Goal: Task Accomplishment & Management: Use online tool/utility

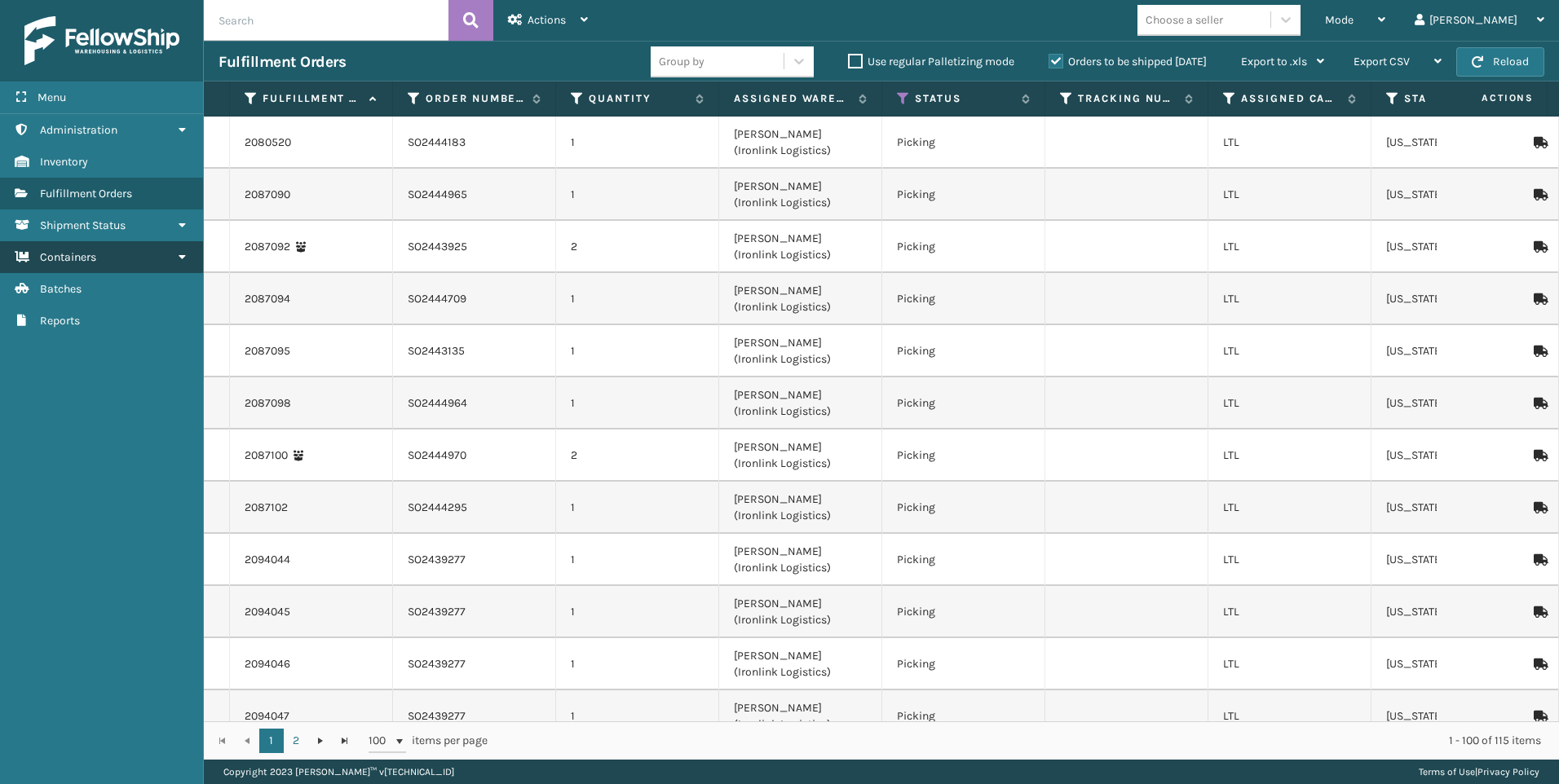
click at [56, 260] on span "Containers" at bounding box center [67, 256] width 56 height 14
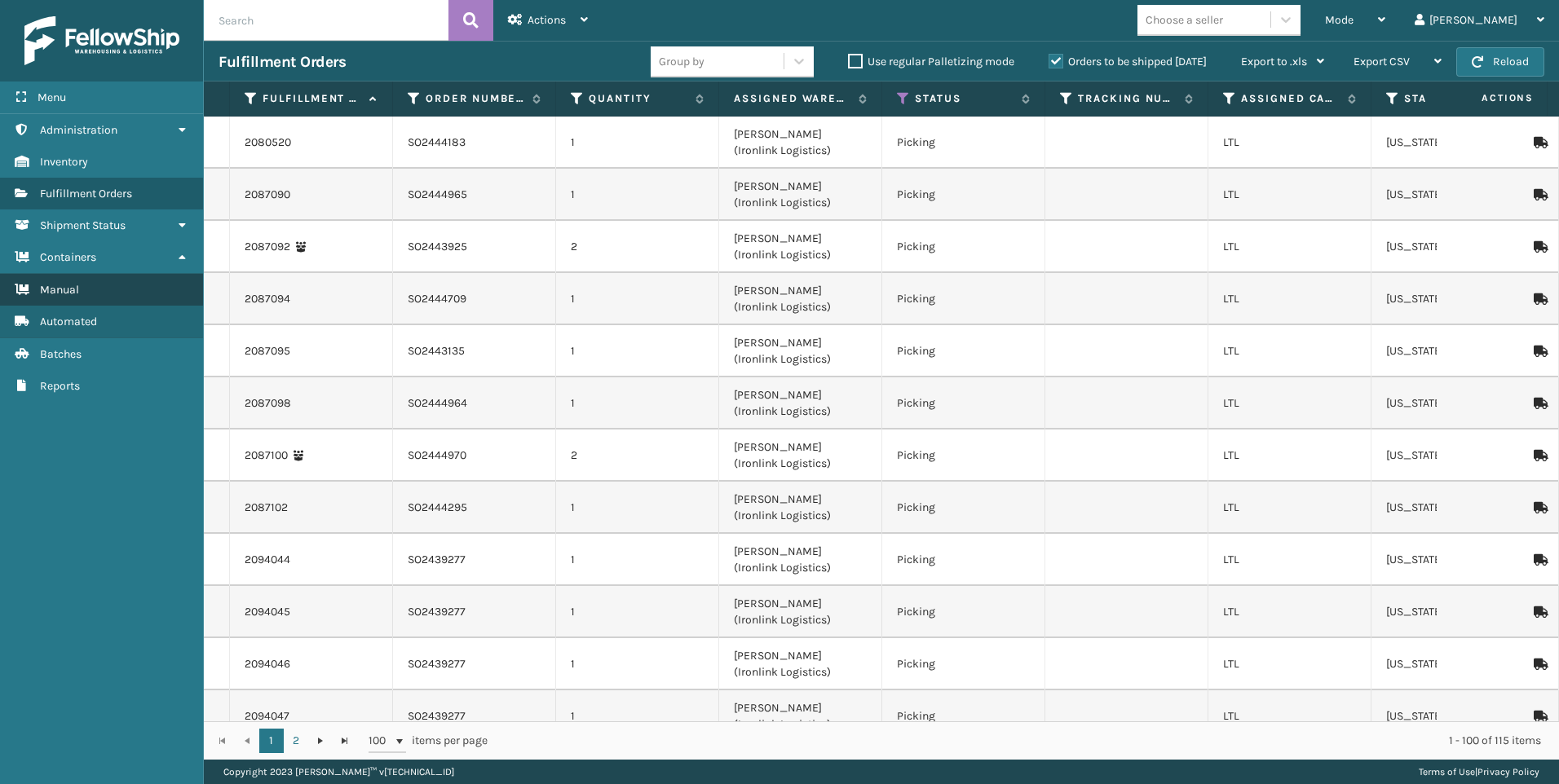
click at [73, 300] on link "Manual" at bounding box center [101, 290] width 203 height 32
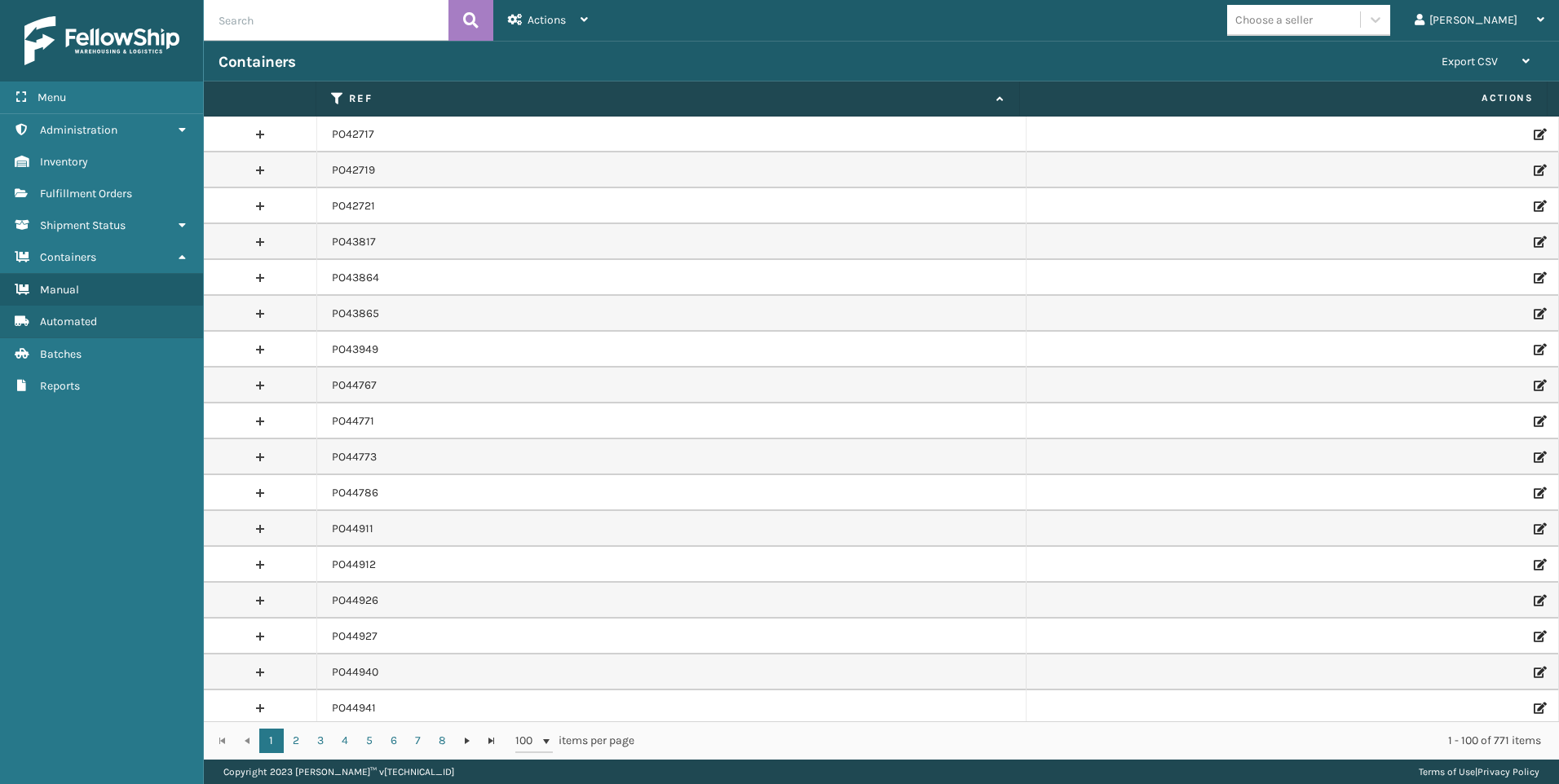
click at [317, 11] on input "text" at bounding box center [326, 20] width 245 height 40
paste input "PO49710"
type input "PO49710"
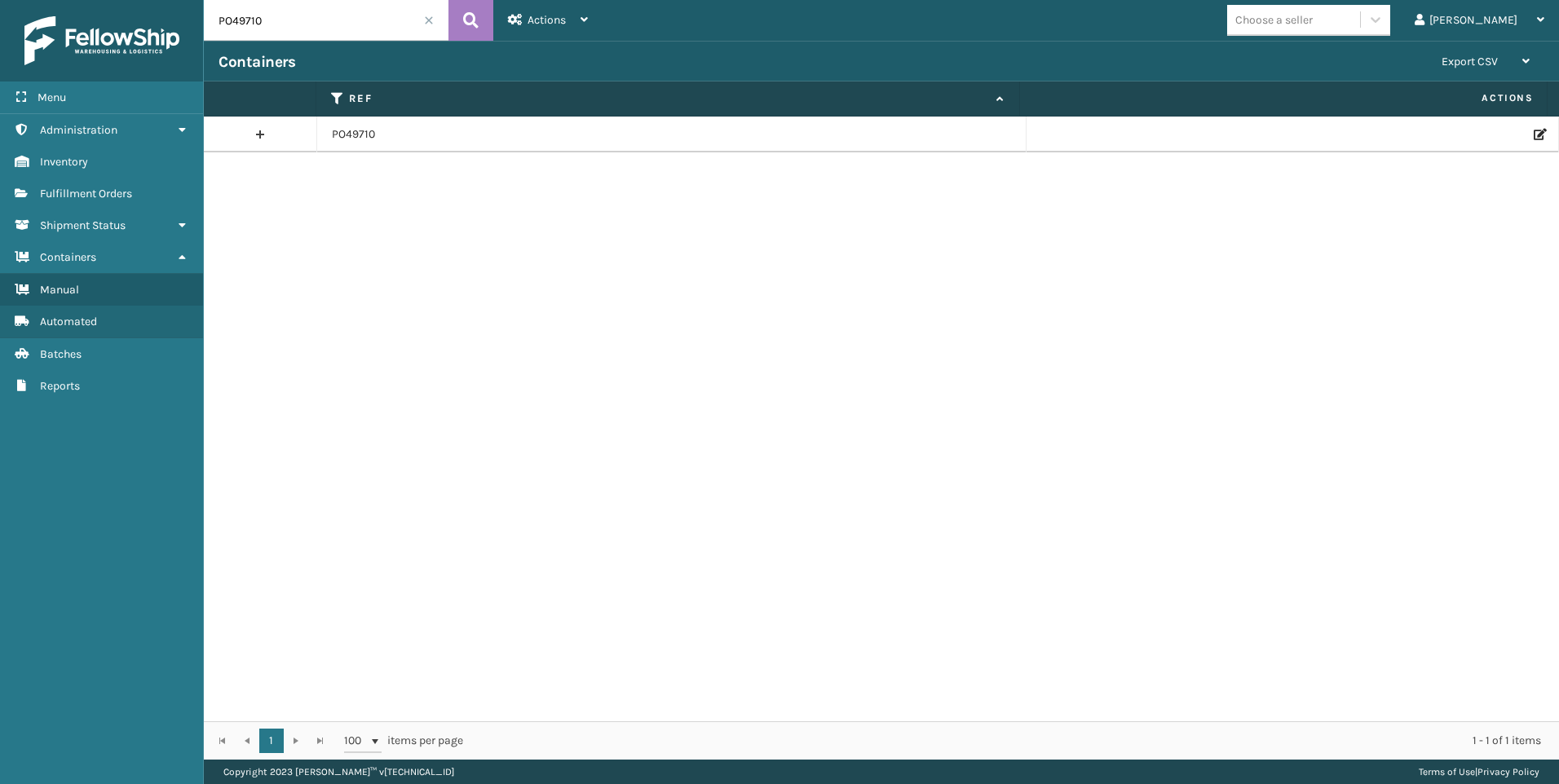
click at [1534, 129] on icon at bounding box center [1539, 134] width 10 height 11
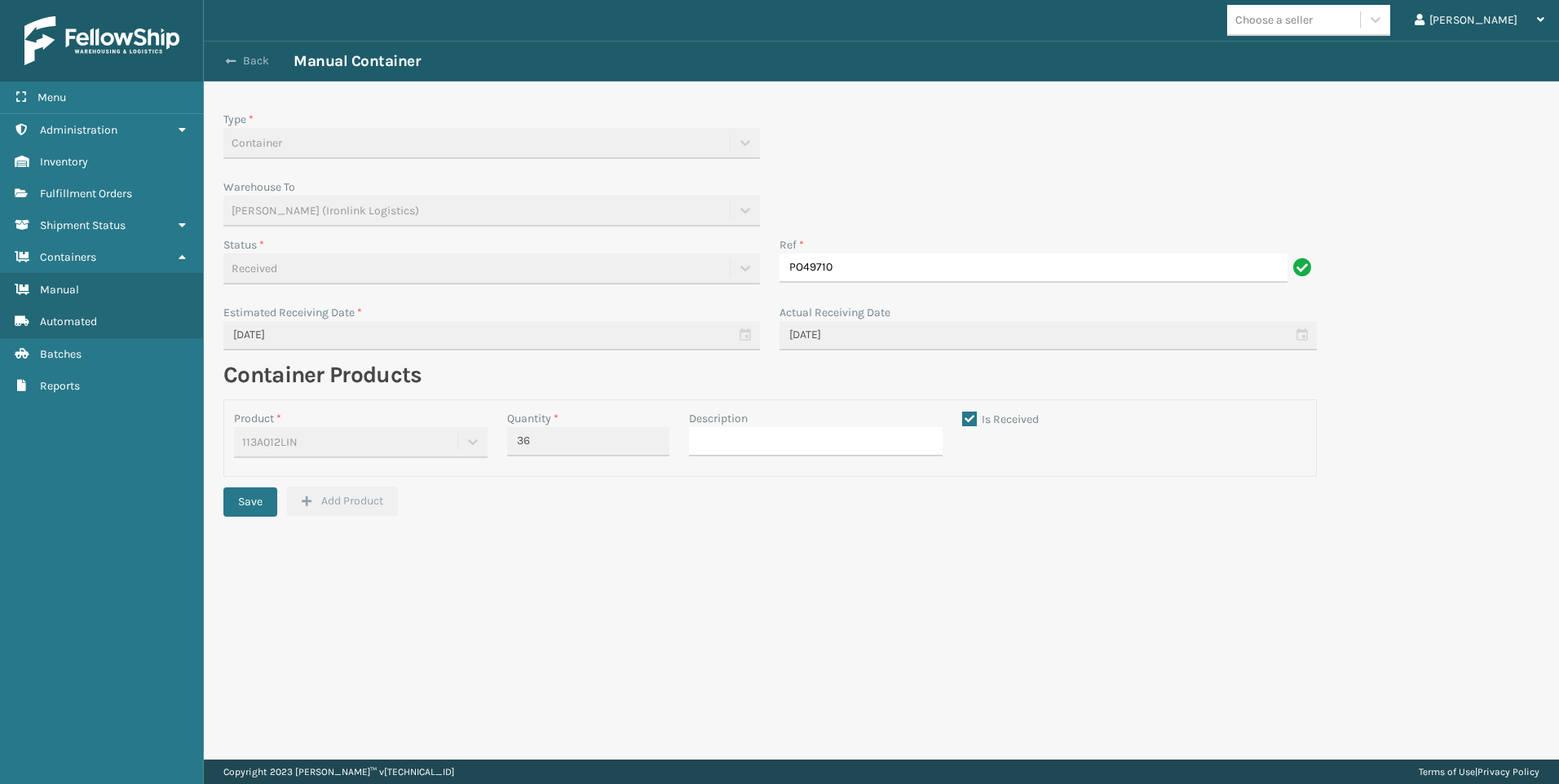
click at [262, 65] on button "Back" at bounding box center [256, 62] width 75 height 15
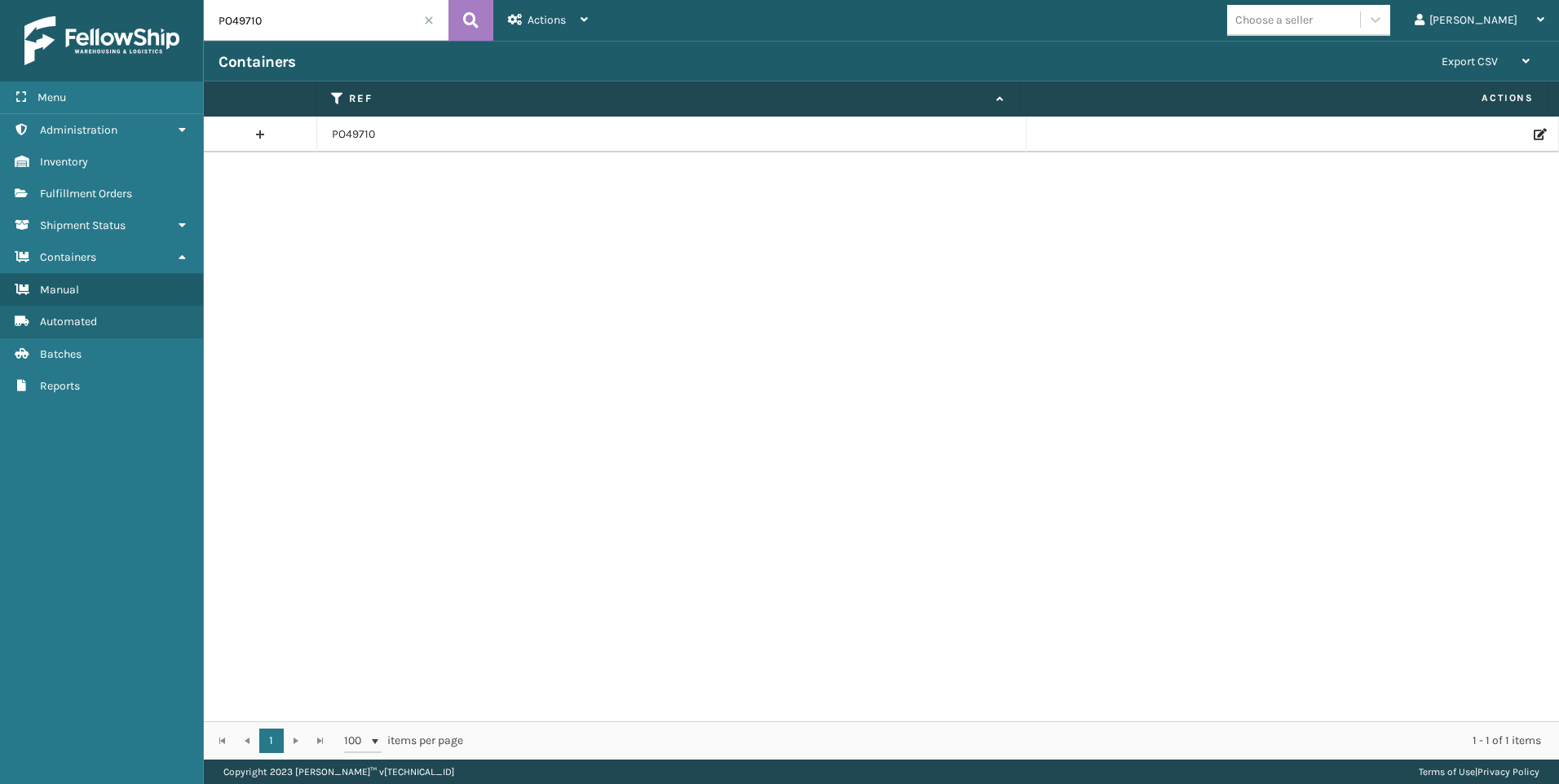
drag, startPoint x: 285, startPoint y: 18, endPoint x: 188, endPoint y: 6, distance: 97.7
click at [188, 0] on div "Menu Administration Inventory Fulfillment Orders Shipment Status Containers Man…" at bounding box center [780, 0] width 1559 height 0
paste input "50126"
type input "PO50126"
click at [1536, 133] on td at bounding box center [1292, 134] width 532 height 36
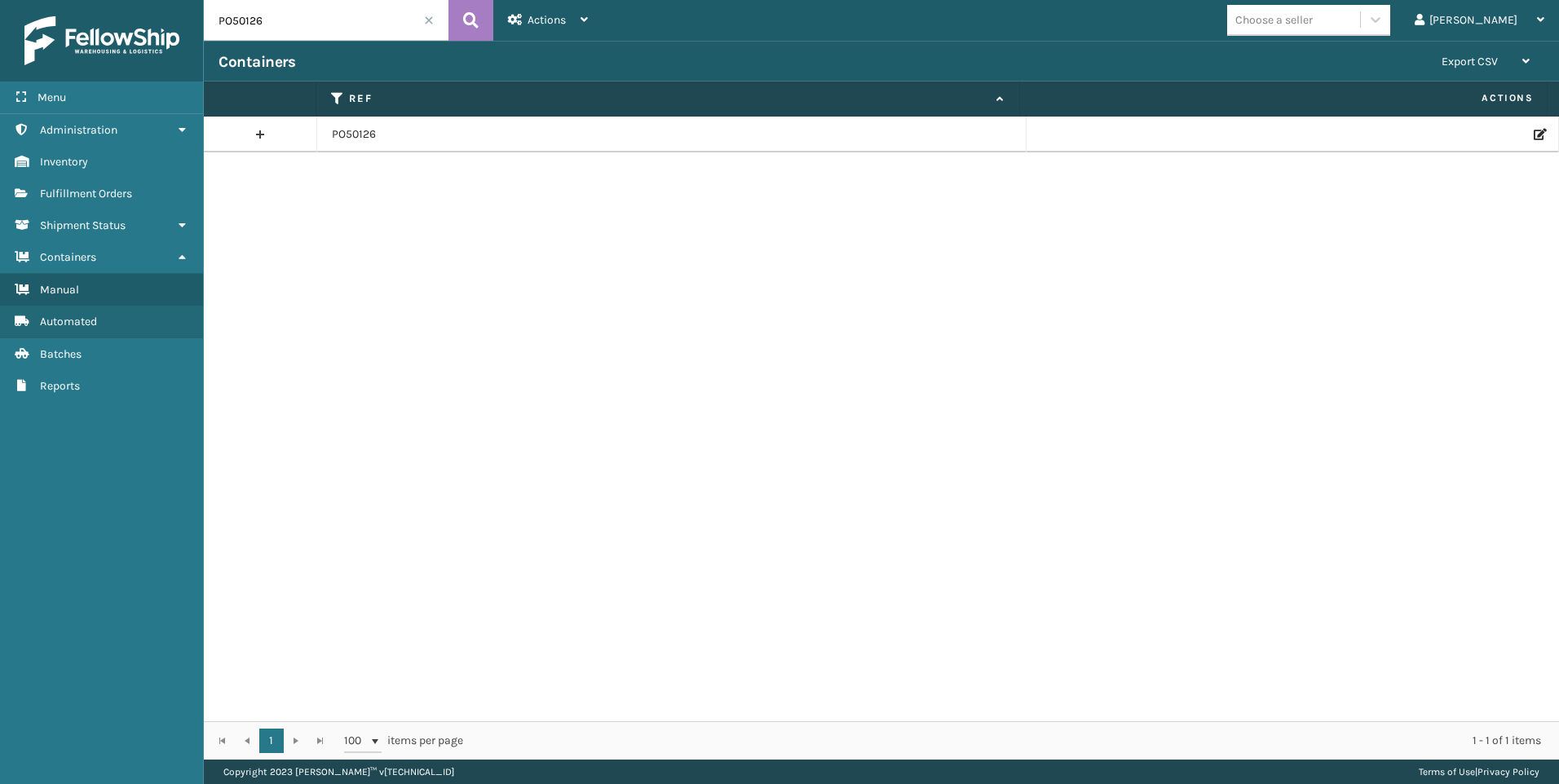
click at [1534, 133] on icon at bounding box center [1539, 134] width 10 height 11
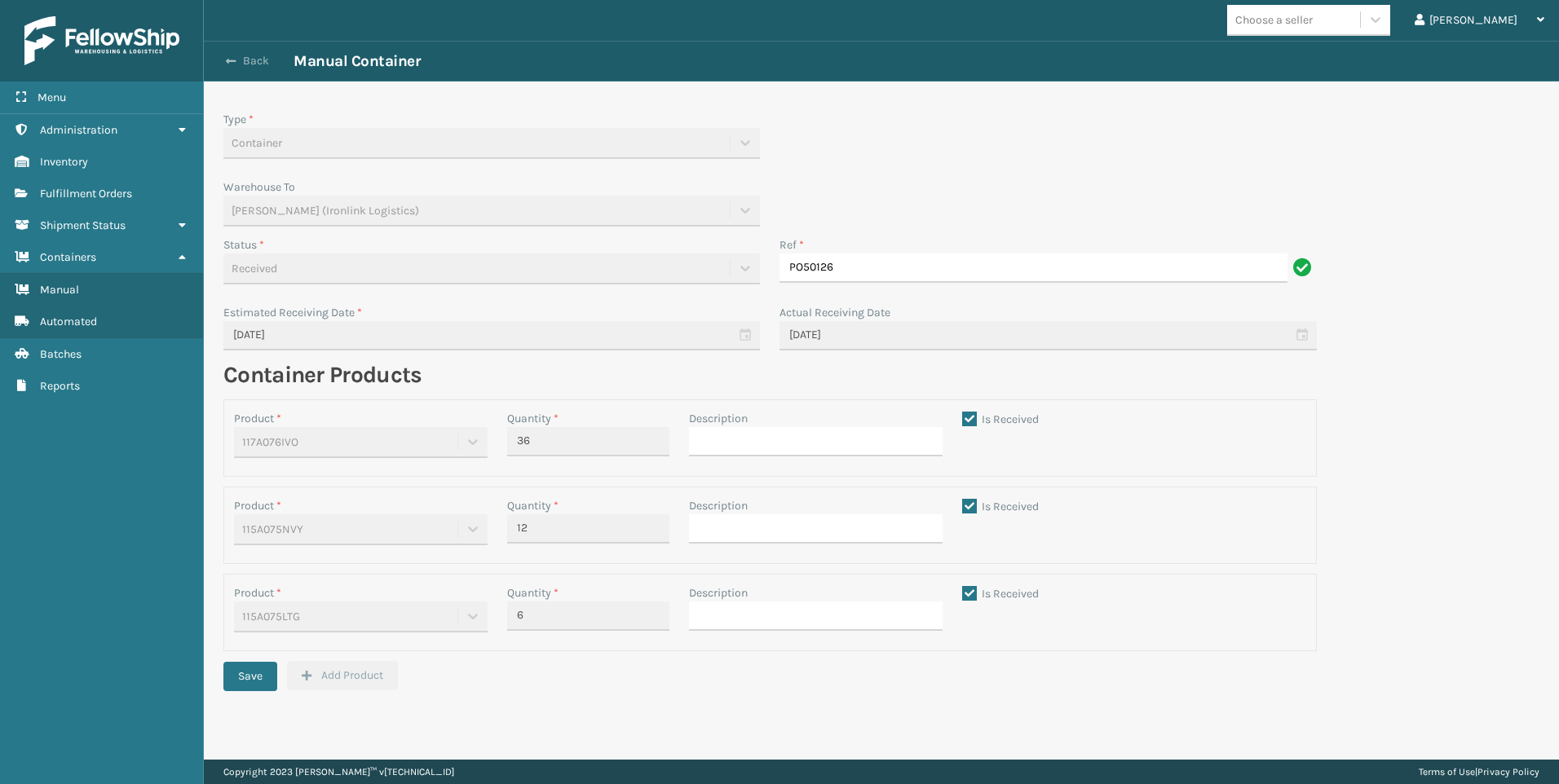
click at [263, 56] on button "Back" at bounding box center [256, 62] width 75 height 15
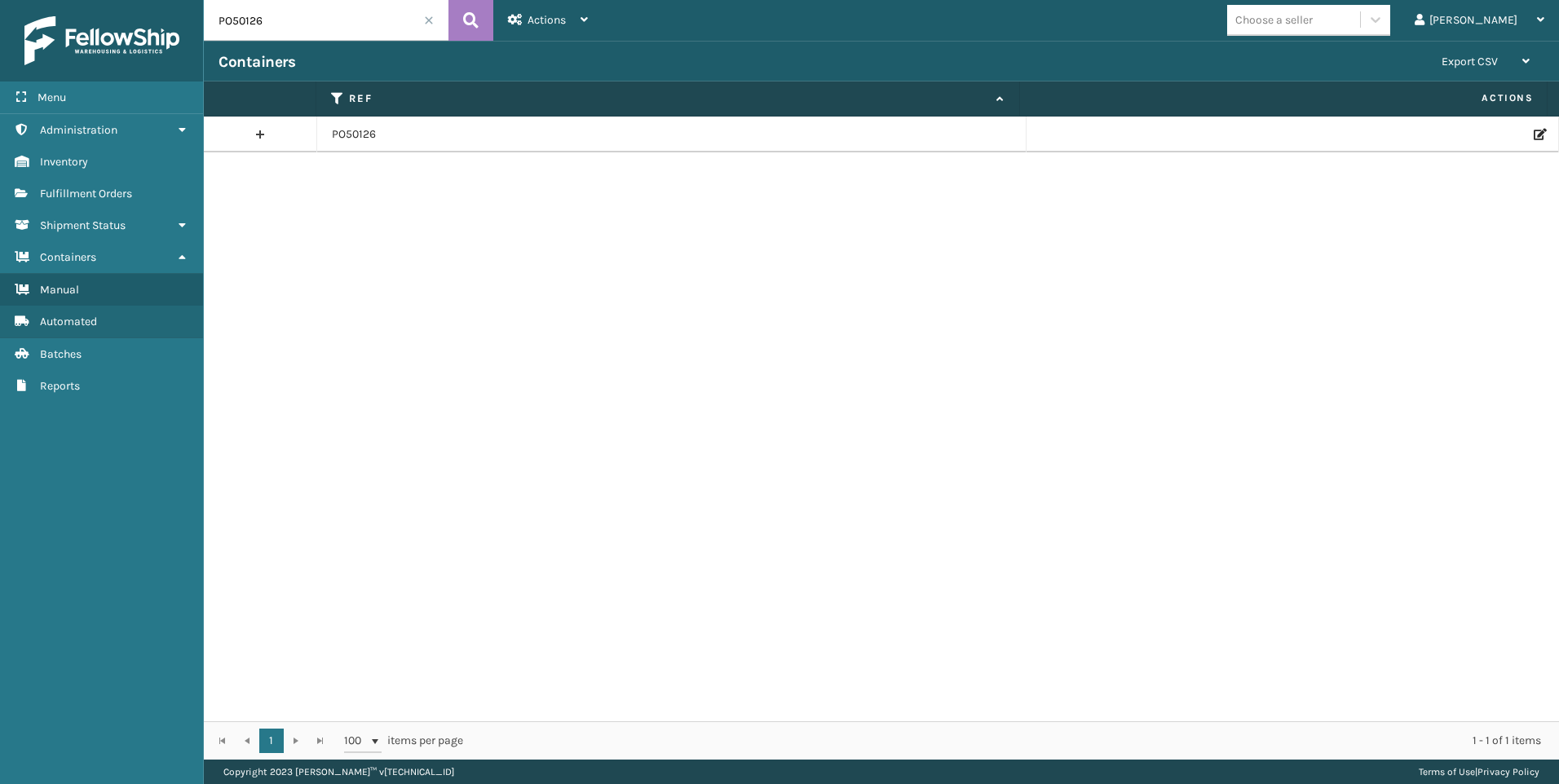
drag, startPoint x: 271, startPoint y: 25, endPoint x: 199, endPoint y: 23, distance: 72.0
click at [199, 0] on div "Menu Administration Inventory Fulfillment Orders Shipment Status Containers Man…" at bounding box center [780, 0] width 1559 height 0
paste input "4948"
type input "PO49486"
click at [1534, 131] on icon at bounding box center [1539, 134] width 10 height 11
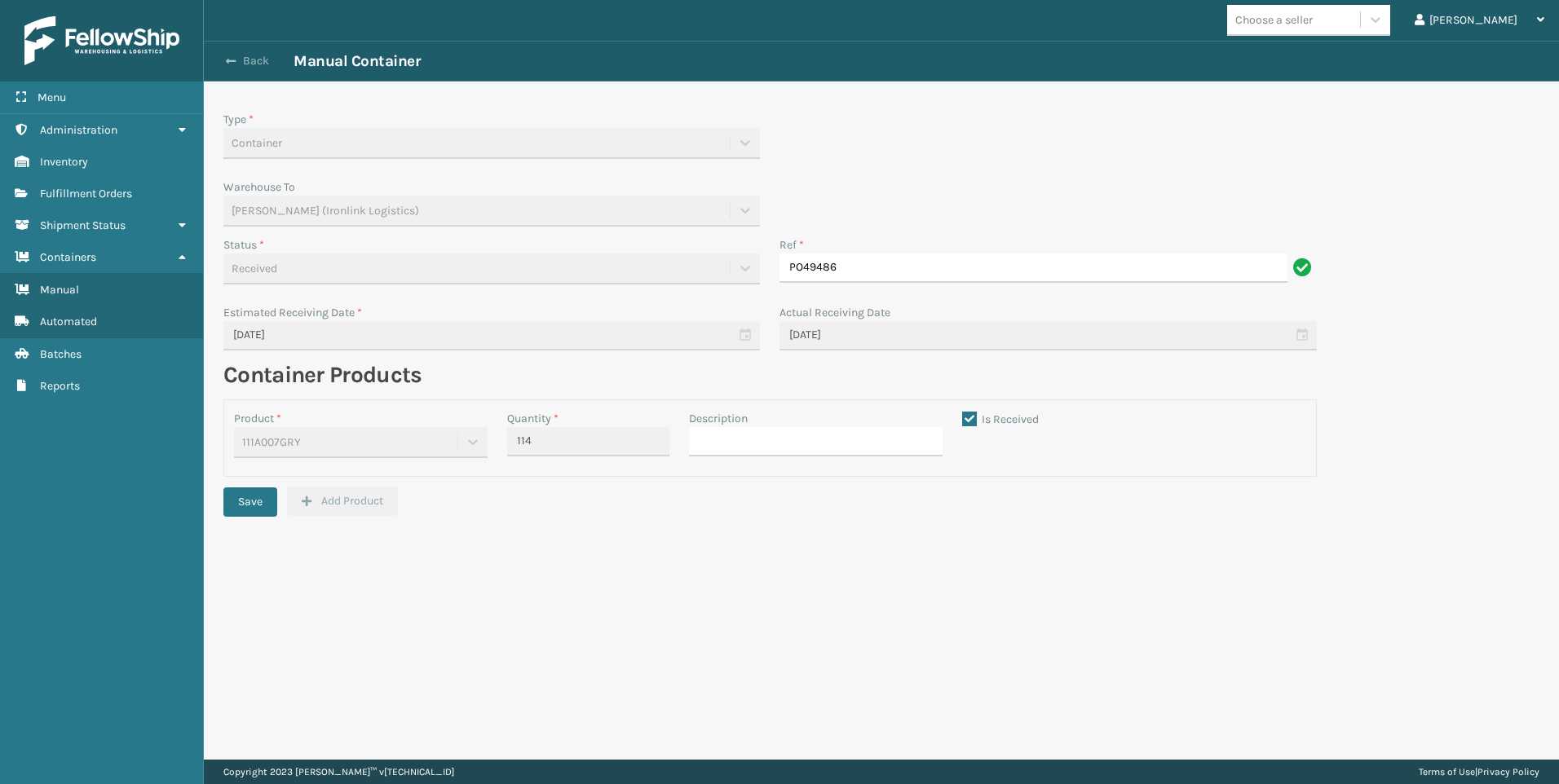
click at [256, 64] on button "Back" at bounding box center [256, 62] width 75 height 15
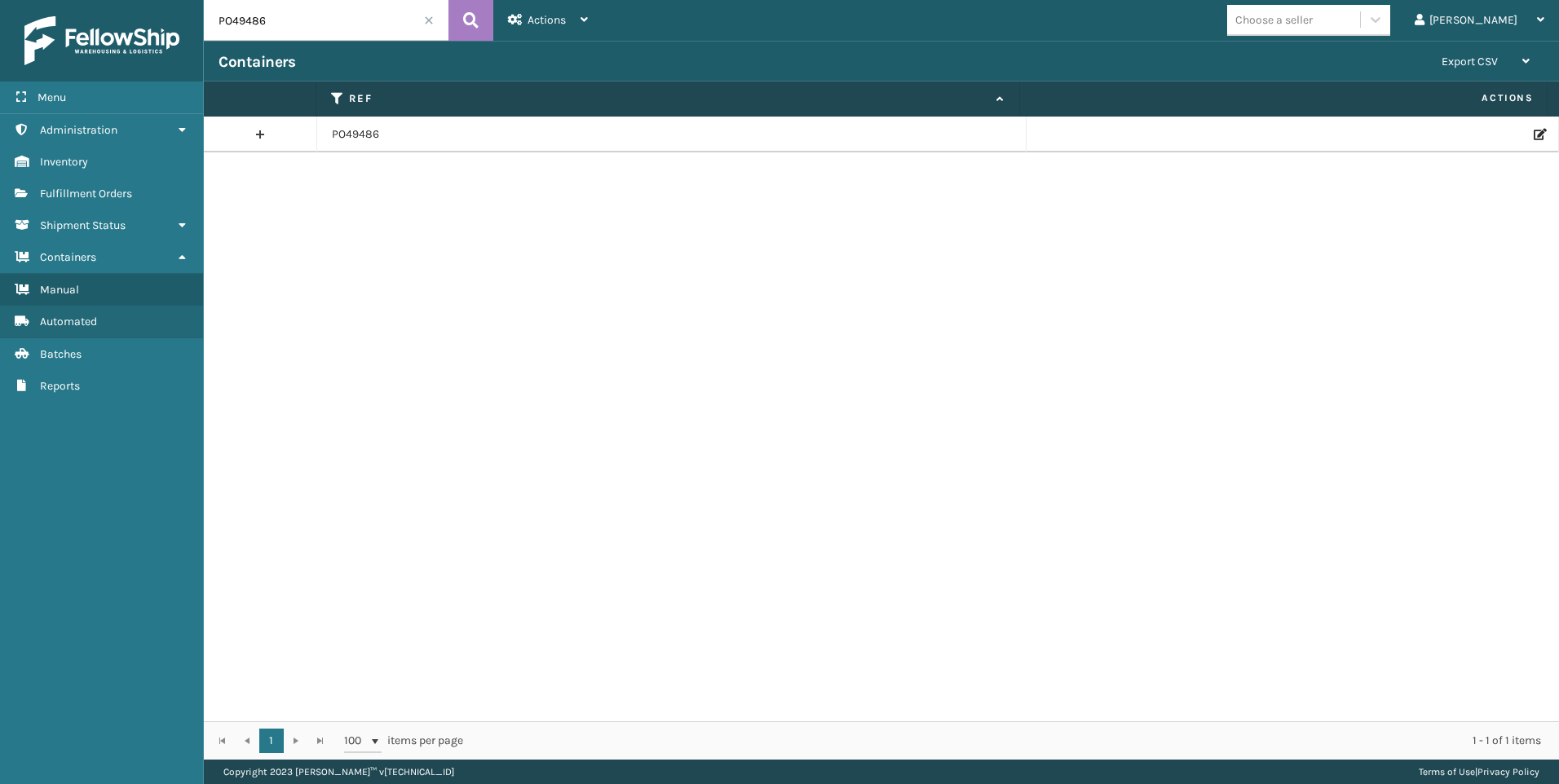
drag, startPoint x: 257, startPoint y: 63, endPoint x: 275, endPoint y: 27, distance: 40.2
click at [264, 57] on h3 "Containers" at bounding box center [256, 62] width 76 height 19
drag, startPoint x: 267, startPoint y: 25, endPoint x: 218, endPoint y: 22, distance: 49.1
click at [218, 22] on input "PO49486" at bounding box center [326, 20] width 245 height 40
paste input "513"
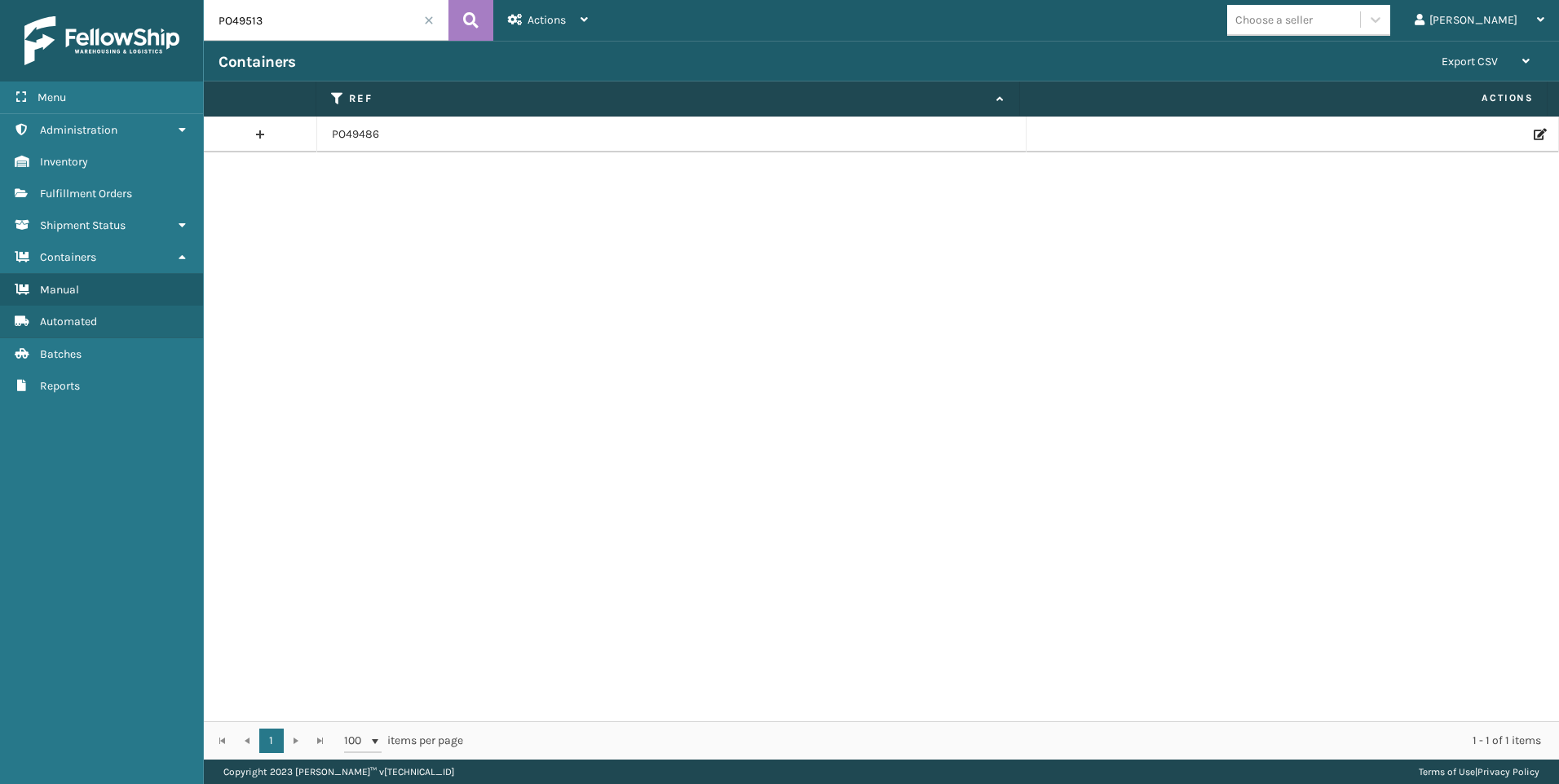
type input "PO49513"
click at [1534, 132] on icon at bounding box center [1539, 134] width 10 height 11
